Goal: Obtain resource: Obtain resource

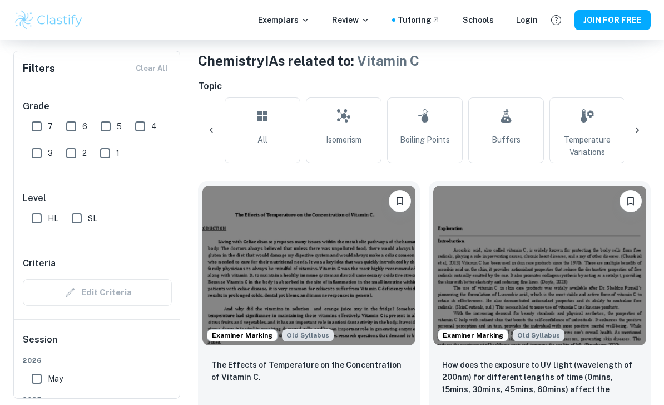
scroll to position [0, 191]
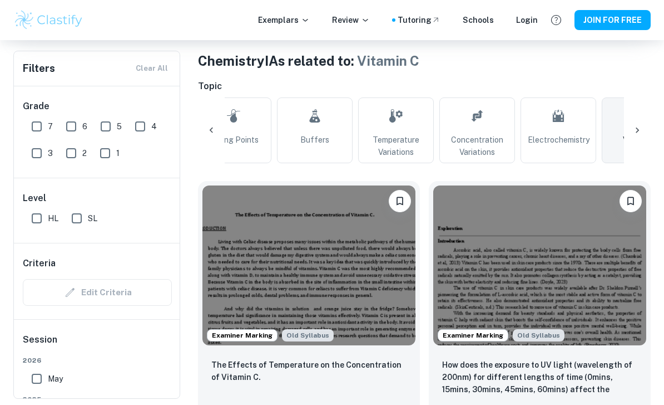
click at [32, 126] on input "7" at bounding box center [37, 126] width 22 height 22
checkbox input "true"
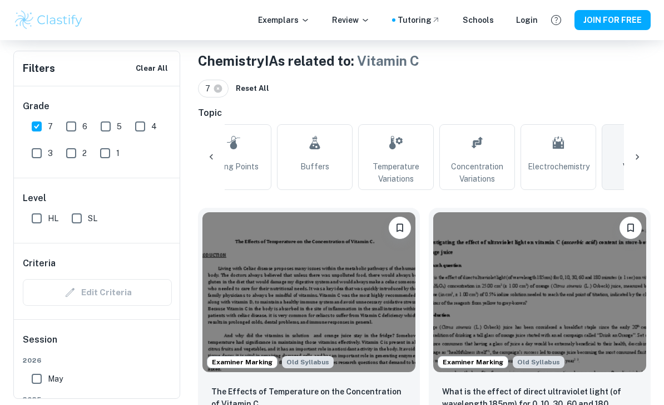
click at [72, 212] on input "SL" at bounding box center [77, 218] width 22 height 22
checkbox input "true"
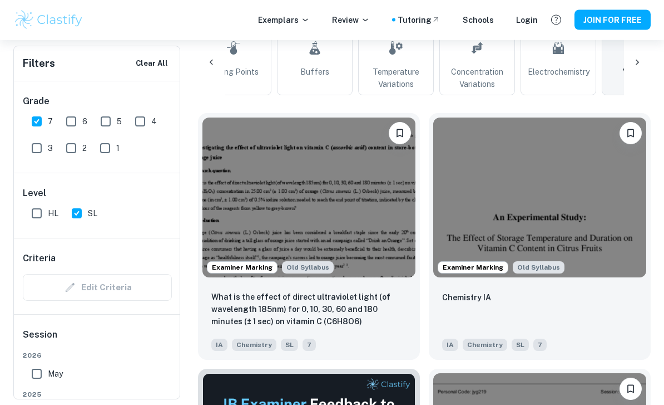
scroll to position [306, 0]
click at [615, 259] on img at bounding box center [539, 197] width 213 height 160
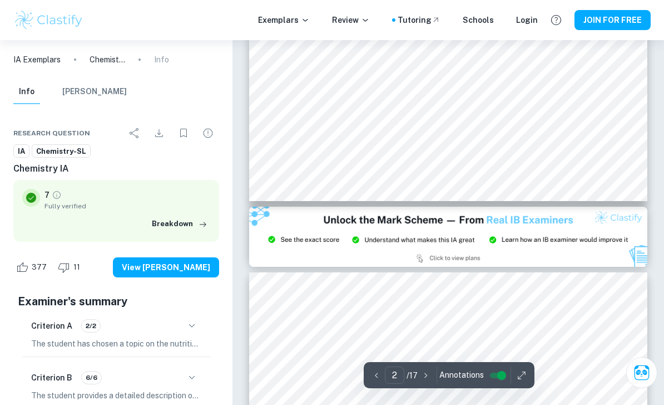
scroll to position [704, 0]
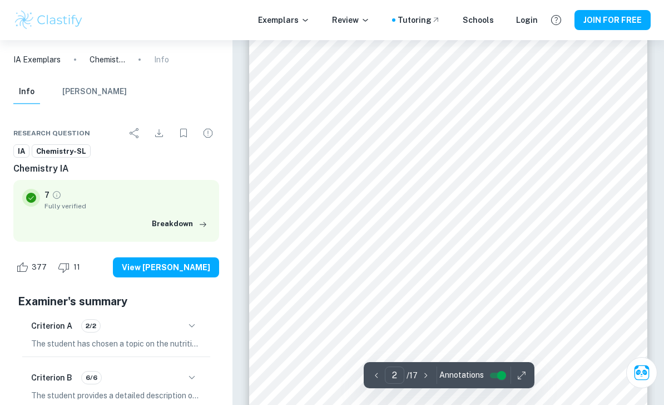
type input "1"
click at [164, 130] on icon "Download" at bounding box center [158, 132] width 13 height 13
